Goal: Entertainment & Leisure: Consume media (video, audio)

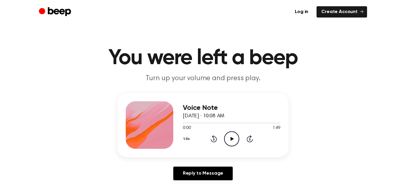
click at [234, 142] on icon "Play Audio" at bounding box center [231, 138] width 15 height 15
click at [232, 134] on icon "Play Audio" at bounding box center [231, 138] width 15 height 15
click at [234, 138] on icon "Pause Audio" at bounding box center [231, 138] width 15 height 15
click at [230, 138] on icon "Play Audio" at bounding box center [231, 138] width 15 height 15
